Goal: Transaction & Acquisition: Purchase product/service

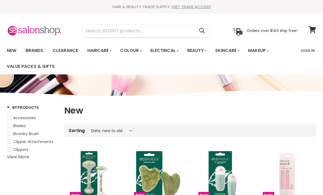
select select "created-descending"
click at [183, 36] on input "Search" at bounding box center [139, 31] width 112 height 13
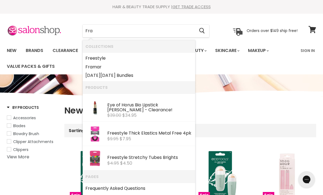
type input "Fram"
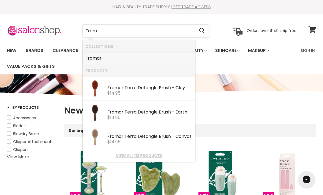
click at [124, 59] on link "Fram ar" at bounding box center [138, 58] width 107 height 9
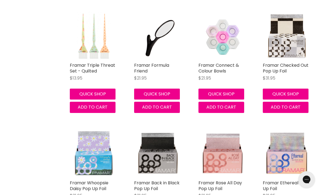
scroll to position [1058, 0]
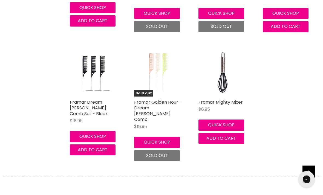
scroll to position [3471, 0]
